Goal: Transaction & Acquisition: Purchase product/service

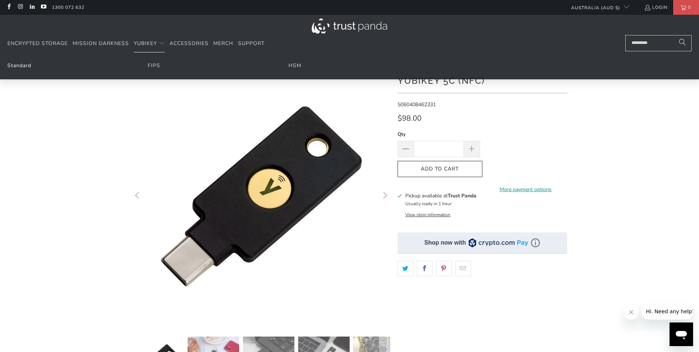
click at [31, 64] on link "Standard" at bounding box center [19, 65] width 24 height 7
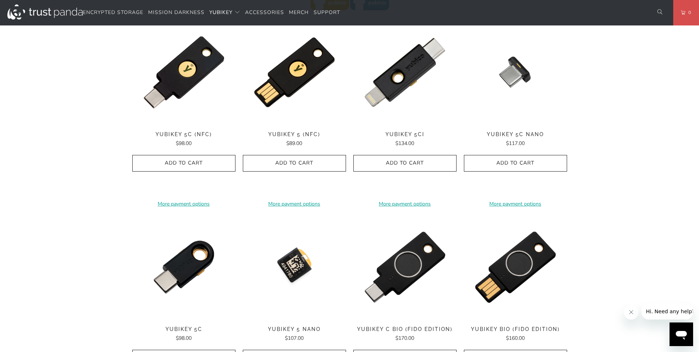
scroll to position [368, 0]
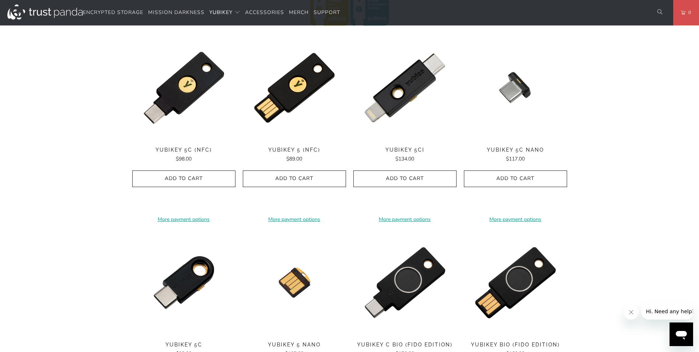
click at [293, 149] on span "YubiKey 5 (NFC)" at bounding box center [294, 150] width 103 height 6
